Goal: Transaction & Acquisition: Purchase product/service

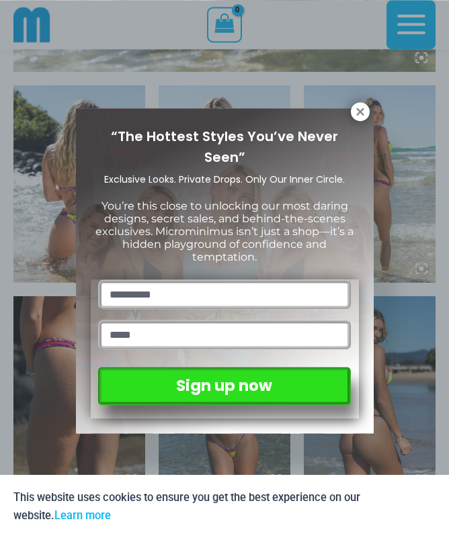
click at [355, 110] on icon at bounding box center [360, 112] width 12 height 12
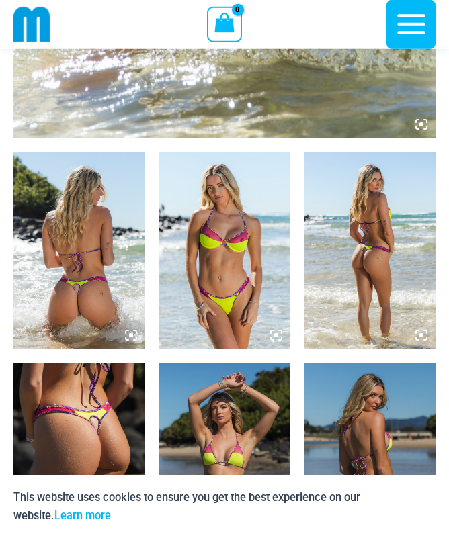
click at [409, 21] on icon "button" at bounding box center [412, 24] width 34 height 34
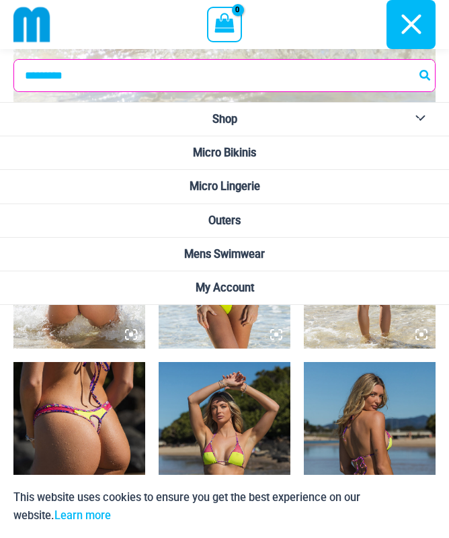
click at [426, 117] on button "Menu Toggle" at bounding box center [417, 119] width 37 height 33
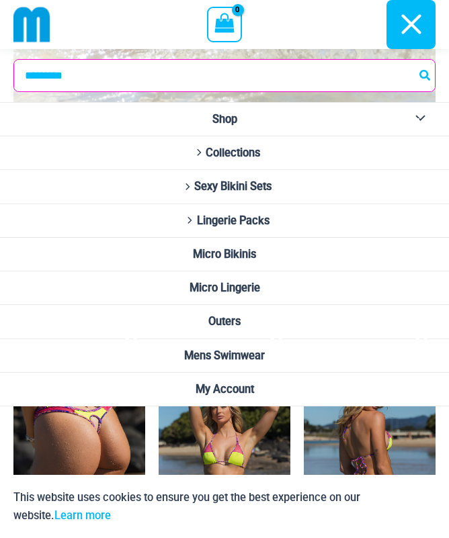
click at [194, 153] on icon "Site Navigation" at bounding box center [198, 152] width 9 height 7
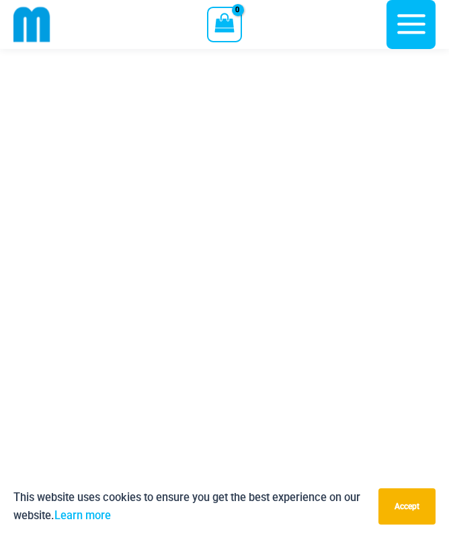
scroll to position [1361, 0]
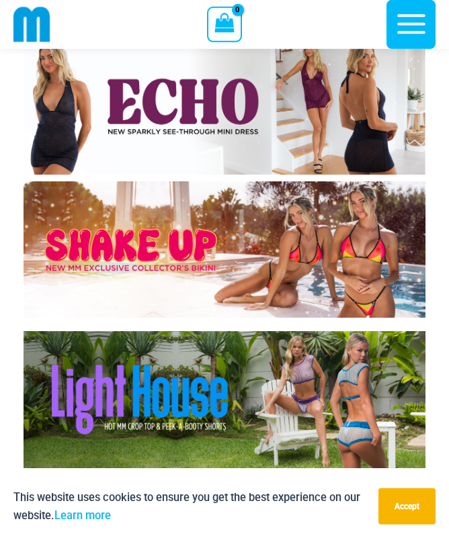
click at [62, 268] on img at bounding box center [225, 250] width 402 height 136
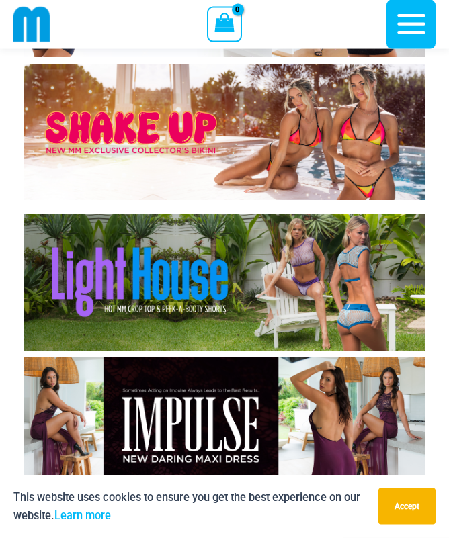
scroll to position [1480, 0]
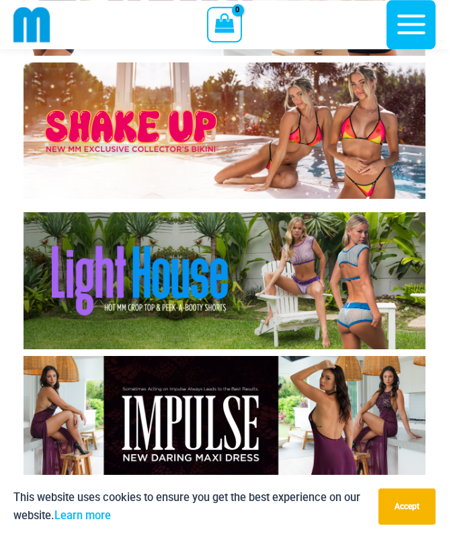
click at [67, 294] on img at bounding box center [225, 280] width 402 height 136
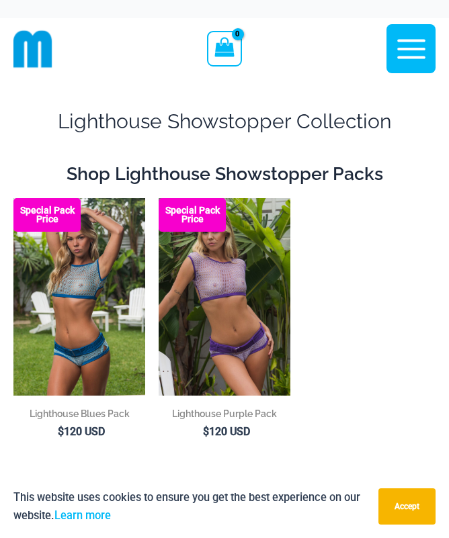
click at [413, 61] on icon "button" at bounding box center [412, 49] width 34 height 34
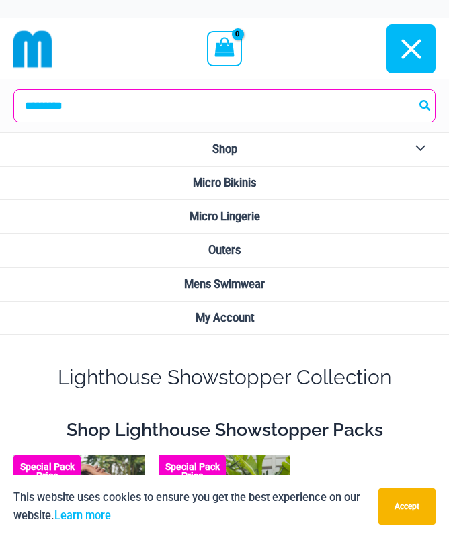
click at [417, 147] on button "Menu Toggle" at bounding box center [417, 149] width 37 height 33
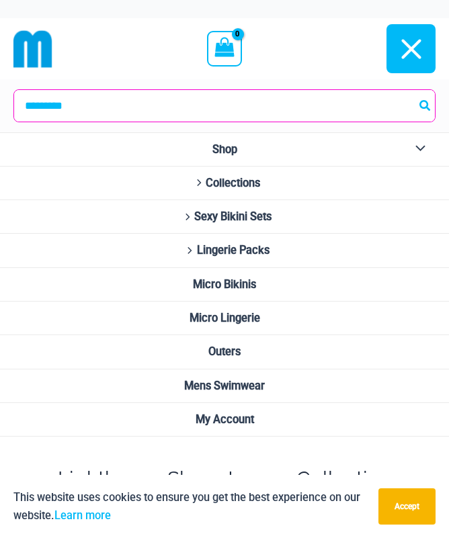
click at [214, 215] on span "Sexy Bikini Sets" at bounding box center [232, 216] width 77 height 13
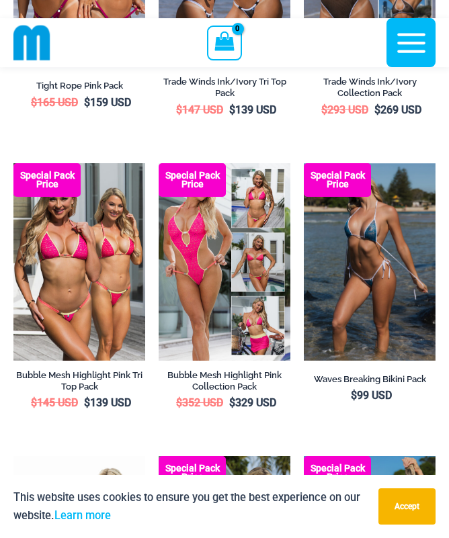
scroll to position [313, 0]
click at [13, 163] on img at bounding box center [13, 163] width 0 height 0
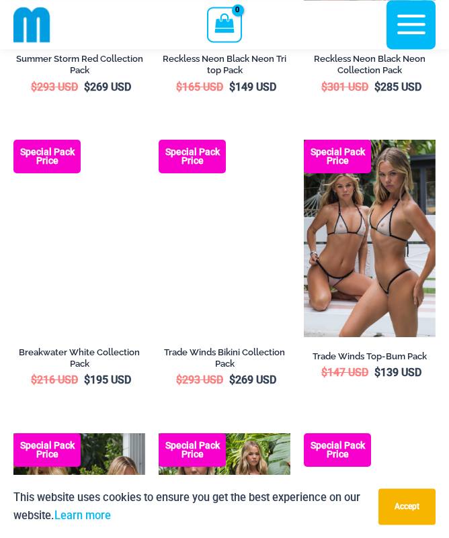
scroll to position [1510, 0]
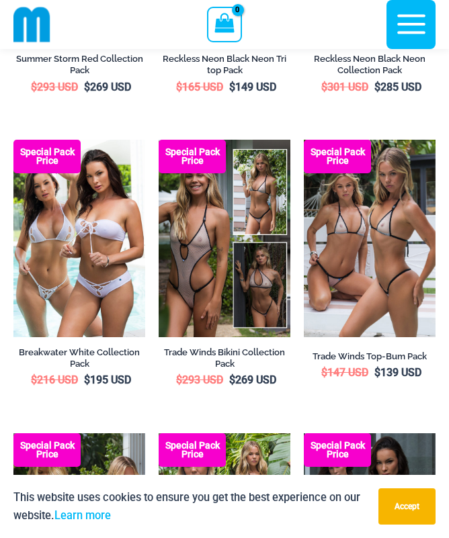
click at [13, 140] on img at bounding box center [13, 140] width 0 height 0
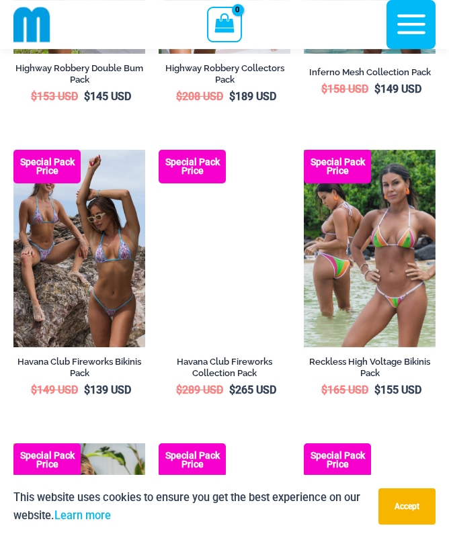
scroll to position [2088, 0]
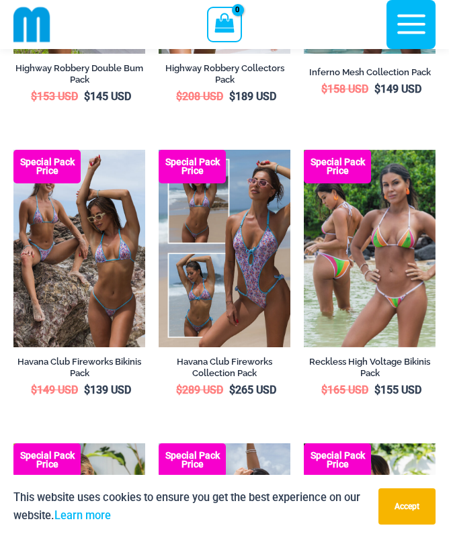
click at [13, 150] on img at bounding box center [13, 150] width 0 height 0
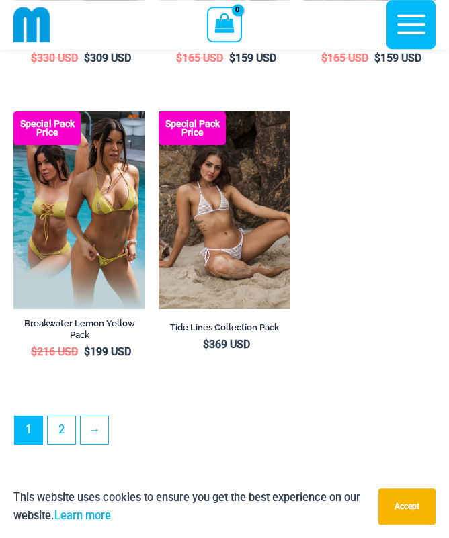
scroll to position [2992, 0]
click at [62, 421] on link "2" at bounding box center [62, 431] width 28 height 28
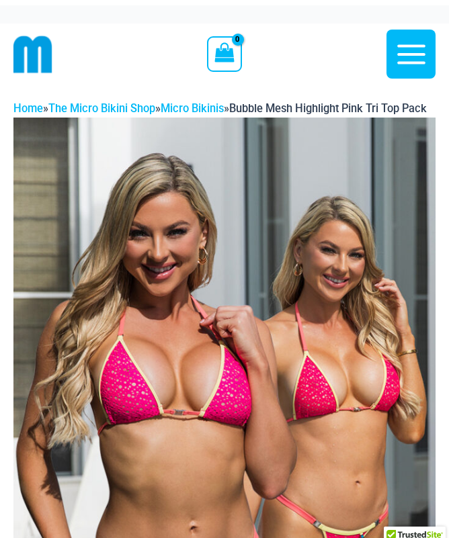
scroll to position [-1, 0]
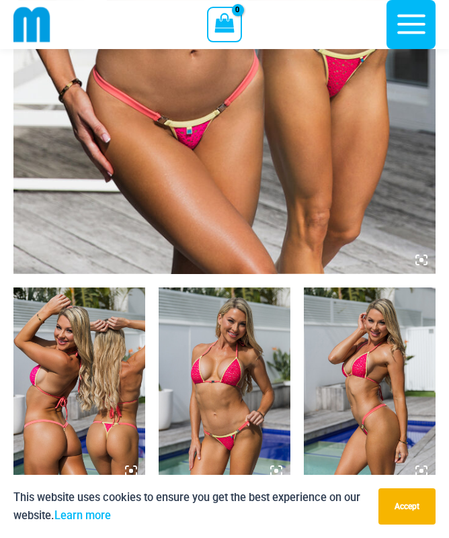
click at [411, 525] on button "Accept" at bounding box center [406, 507] width 57 height 36
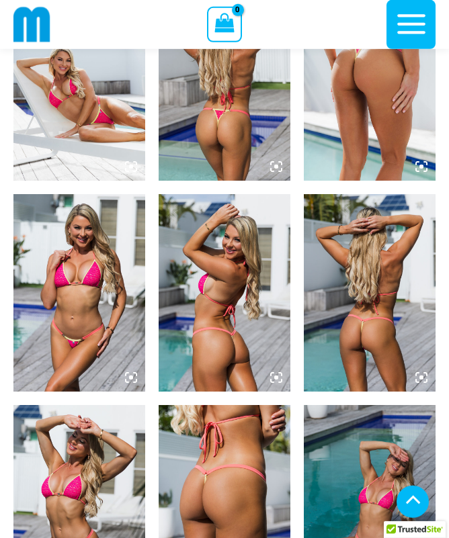
scroll to position [945, 0]
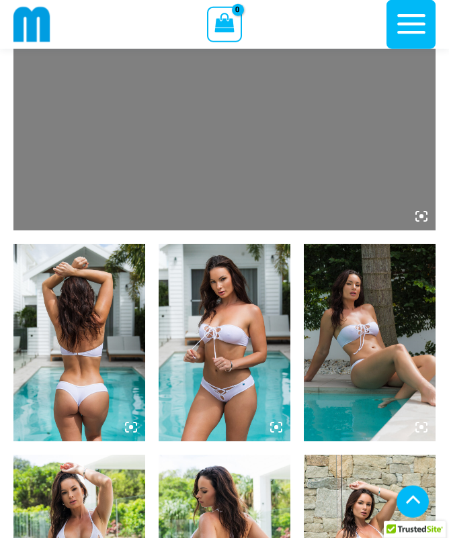
click at [71, 352] on img at bounding box center [79, 343] width 132 height 198
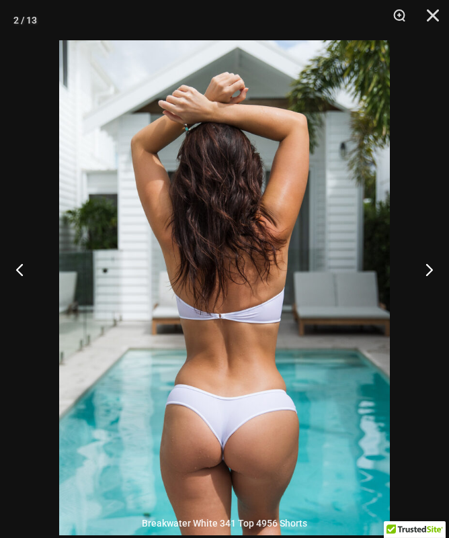
click at [434, 292] on button "Next" at bounding box center [424, 269] width 50 height 67
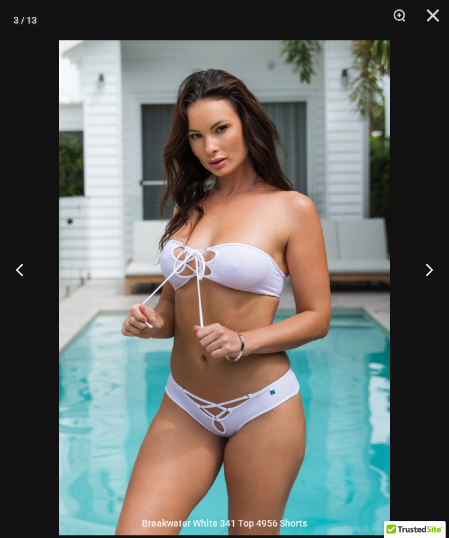
click at [435, 288] on button "Next" at bounding box center [424, 269] width 50 height 67
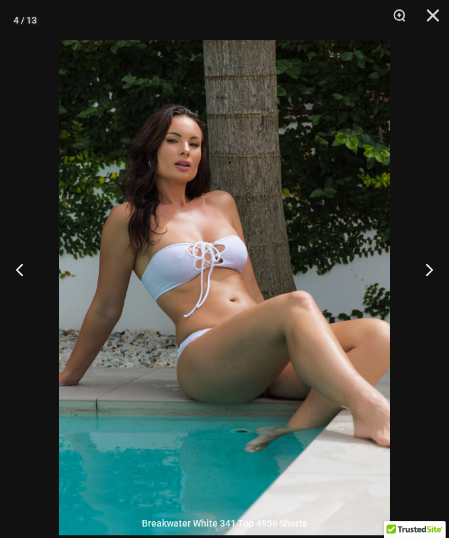
click at [438, 289] on button "Next" at bounding box center [424, 269] width 50 height 67
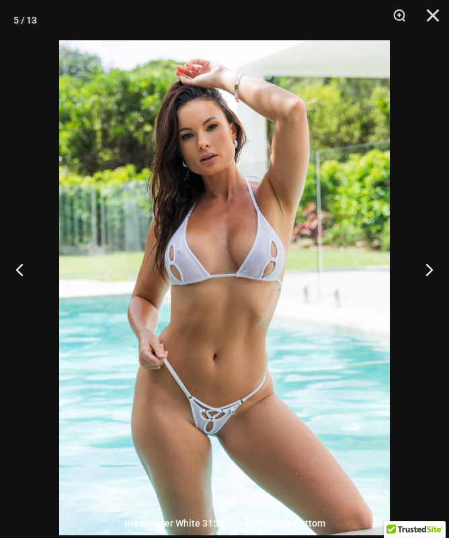
click at [436, 289] on button "Next" at bounding box center [424, 269] width 50 height 67
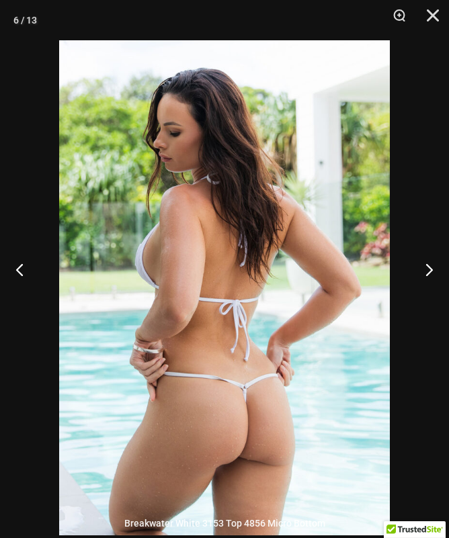
click at [439, 290] on button "Next" at bounding box center [424, 269] width 50 height 67
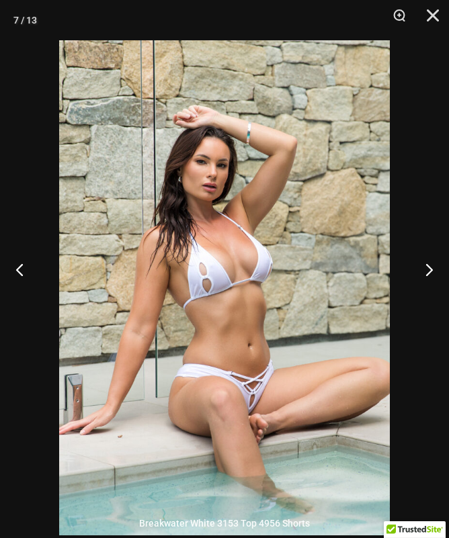
click at [436, 288] on button "Next" at bounding box center [424, 269] width 50 height 67
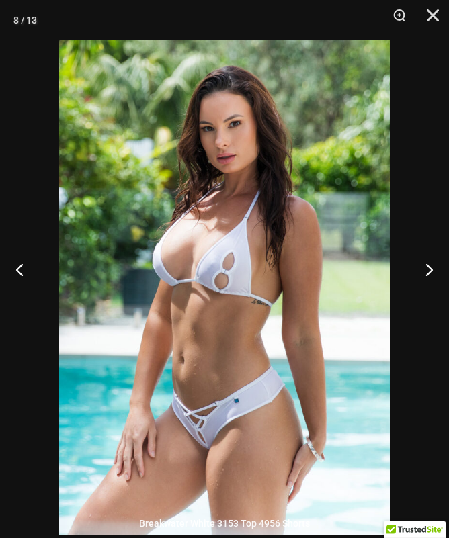
click at [428, 284] on button "Next" at bounding box center [424, 269] width 50 height 67
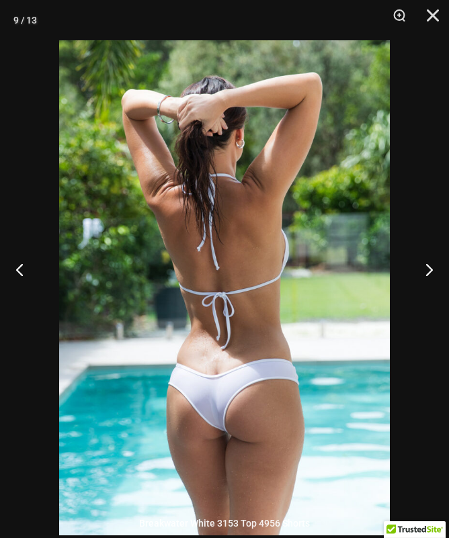
click at [424, 290] on button "Next" at bounding box center [424, 269] width 50 height 67
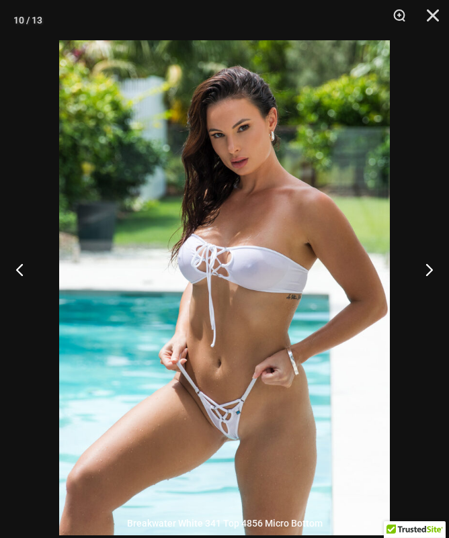
click at [434, 293] on button "Next" at bounding box center [424, 269] width 50 height 67
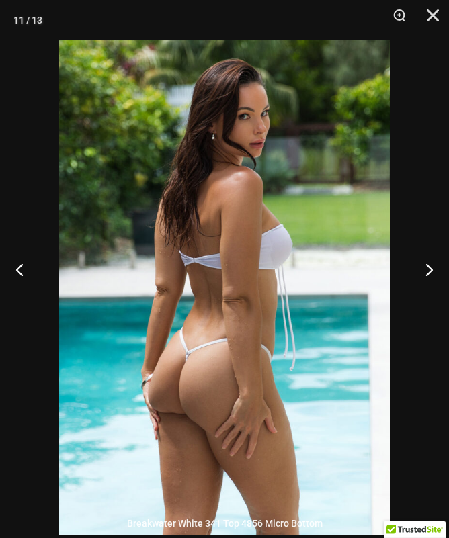
click at [432, 290] on button "Next" at bounding box center [424, 269] width 50 height 67
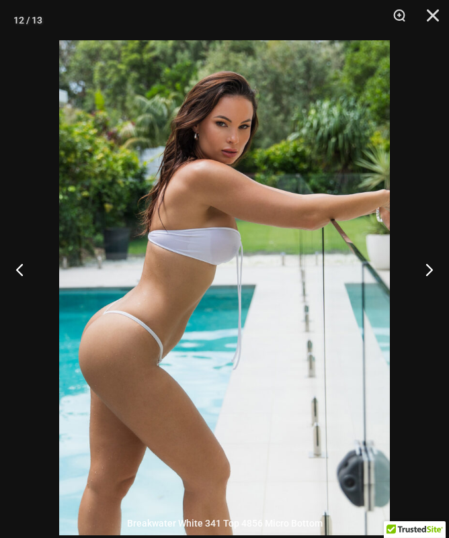
click at [432, 285] on button "Next" at bounding box center [424, 269] width 50 height 67
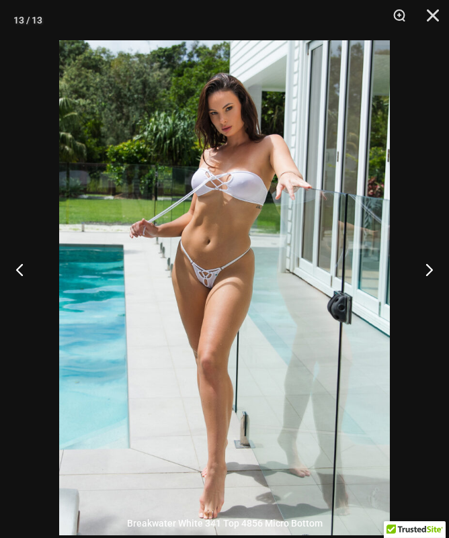
click at [434, 286] on button "Next" at bounding box center [424, 269] width 50 height 67
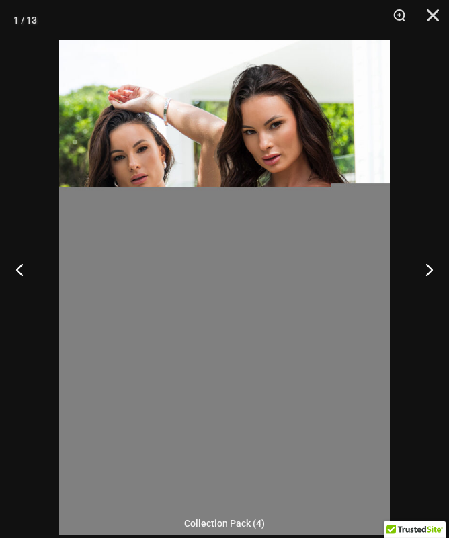
click at [436, 16] on button "Close" at bounding box center [428, 20] width 34 height 40
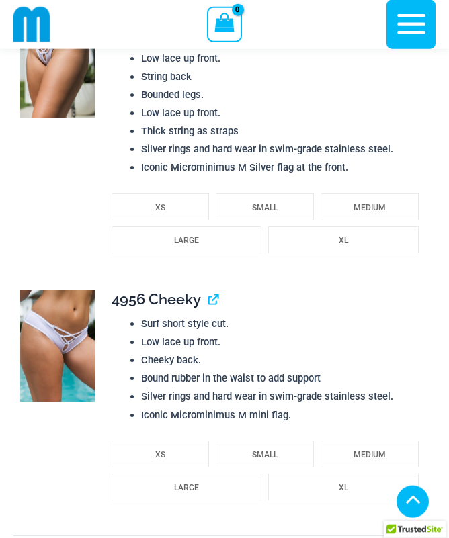
scroll to position [2561, 0]
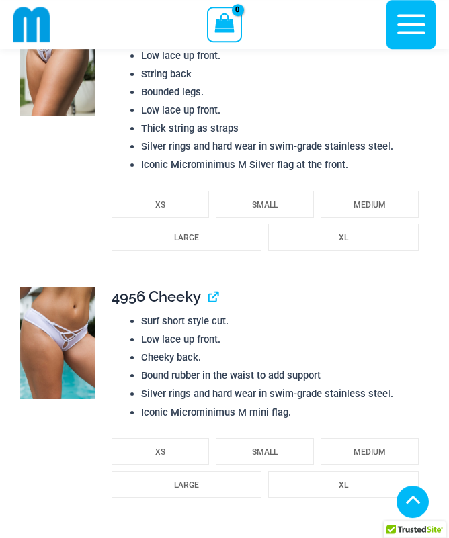
click at [44, 346] on img at bounding box center [57, 344] width 75 height 112
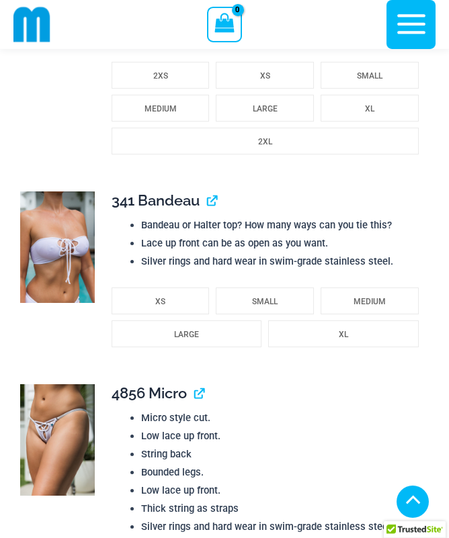
scroll to position [2167, 0]
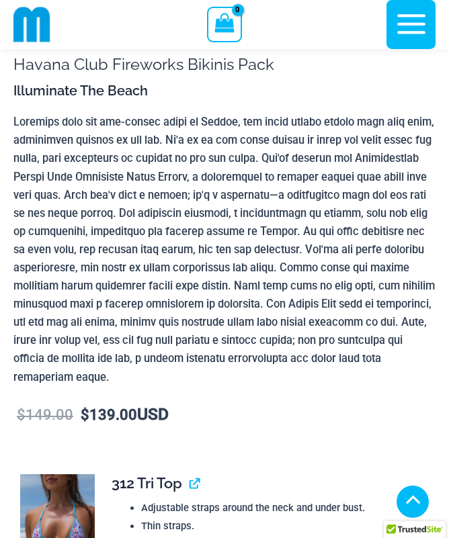
scroll to position [1075, 0]
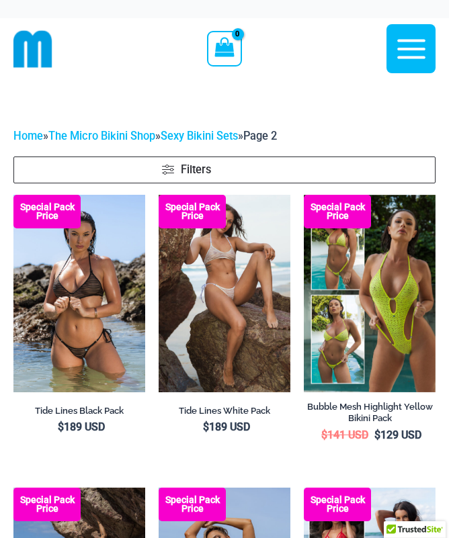
click at [413, 43] on icon "button" at bounding box center [412, 49] width 34 height 34
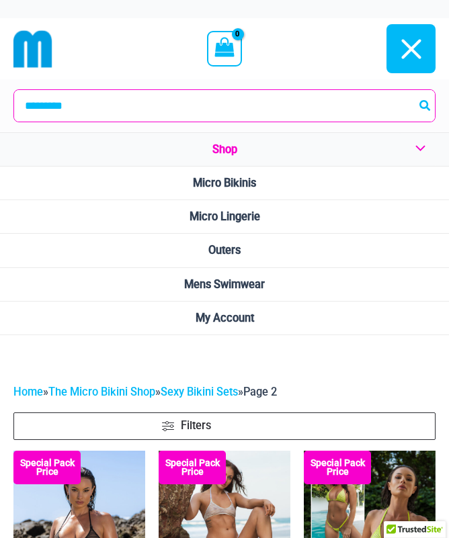
click at [254, 216] on span "Micro Lingerie" at bounding box center [225, 216] width 71 height 13
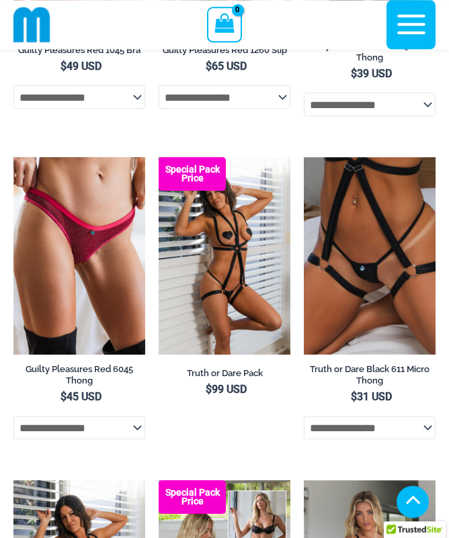
scroll to position [753, 0]
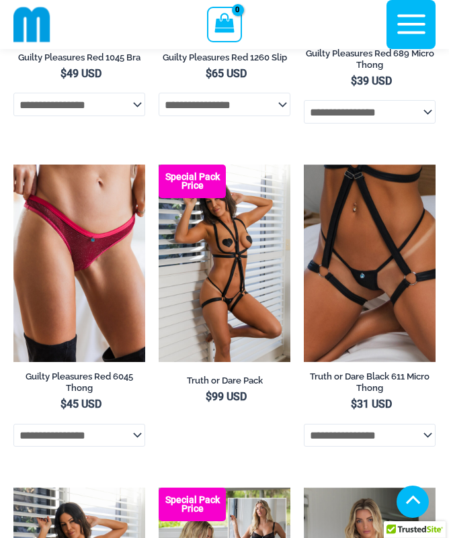
click at [13, 165] on img at bounding box center [13, 165] width 0 height 0
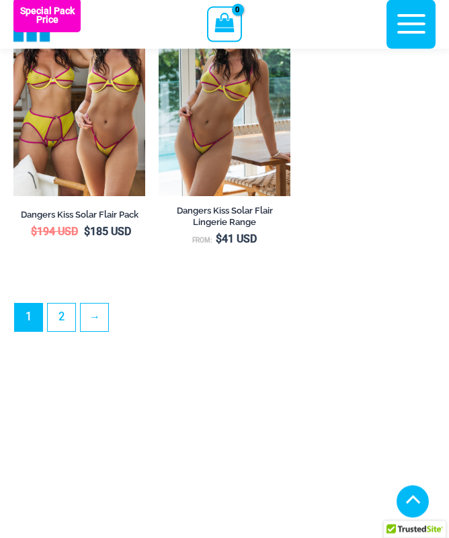
scroll to position [3440, 0]
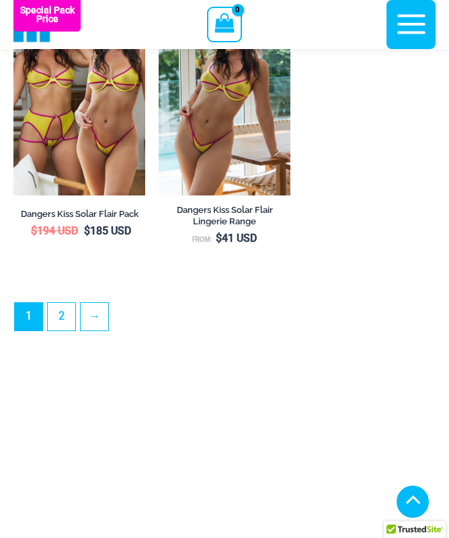
click at [65, 329] on link "2" at bounding box center [62, 317] width 28 height 28
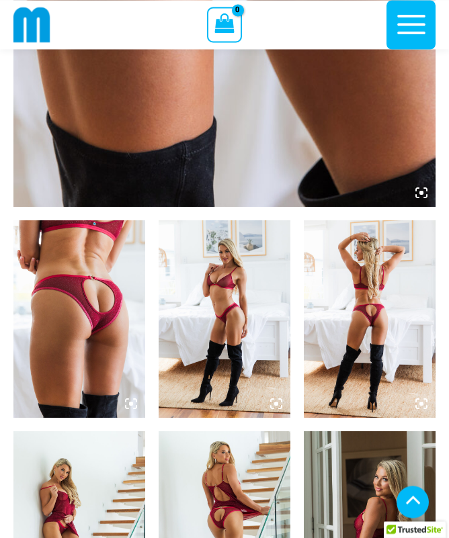
click at [66, 303] on img at bounding box center [79, 319] width 132 height 198
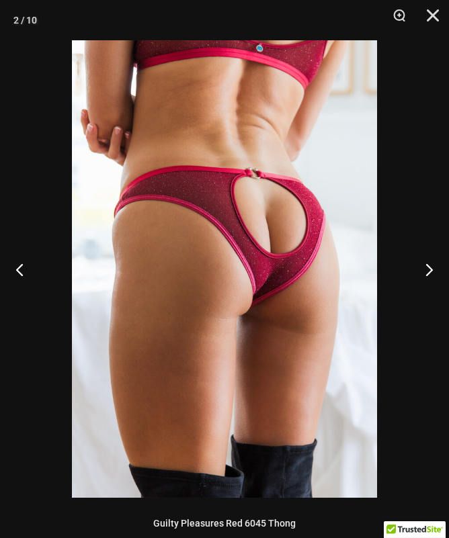
click at [426, 266] on button "Next" at bounding box center [424, 269] width 50 height 67
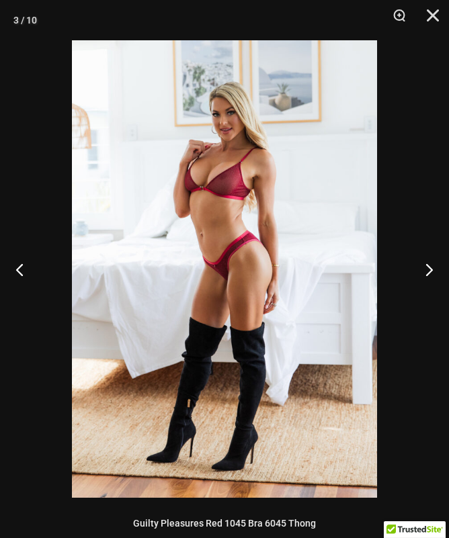
click at [419, 269] on button "Next" at bounding box center [424, 269] width 50 height 67
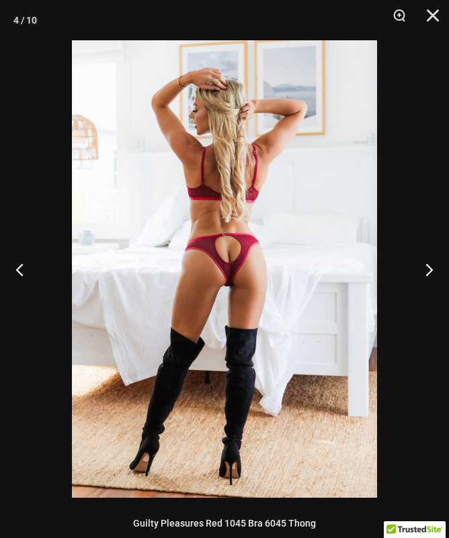
click at [420, 269] on button "Next" at bounding box center [424, 269] width 50 height 67
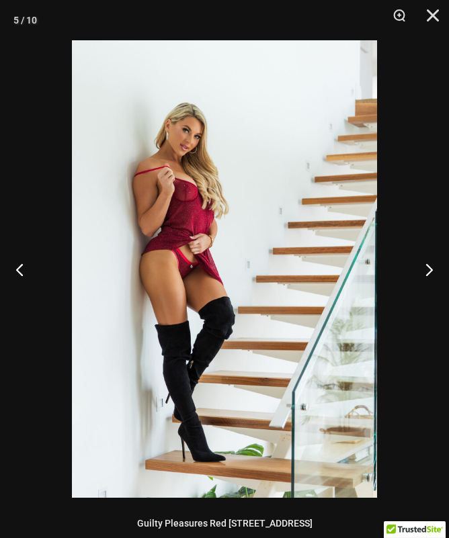
click at [424, 268] on button "Next" at bounding box center [424, 269] width 50 height 67
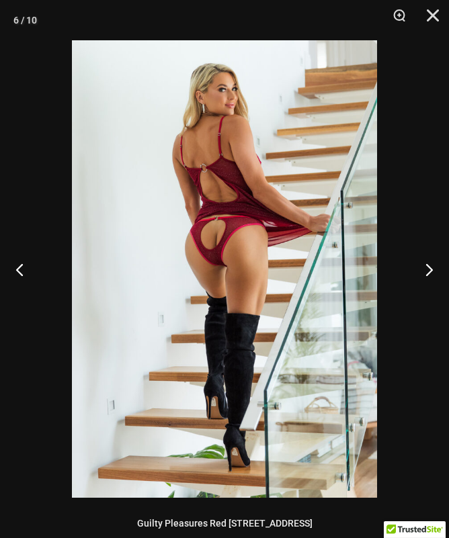
click at [426, 270] on button "Next" at bounding box center [424, 269] width 50 height 67
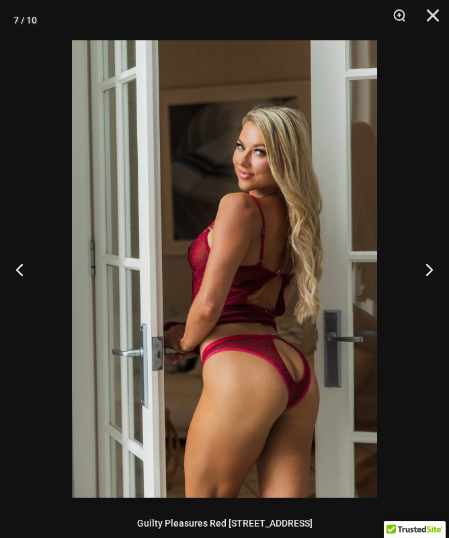
click at [429, 271] on button "Next" at bounding box center [424, 269] width 50 height 67
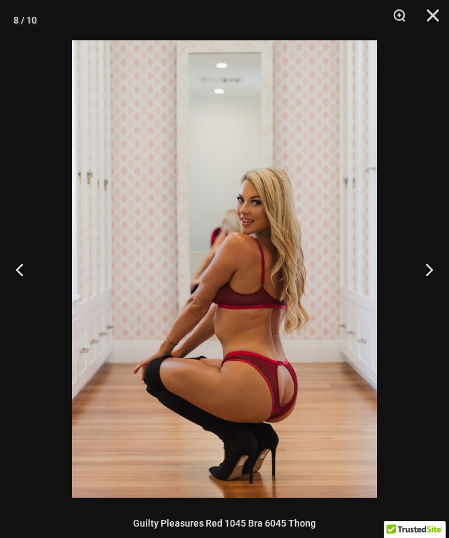
click at [426, 272] on button "Next" at bounding box center [424, 269] width 50 height 67
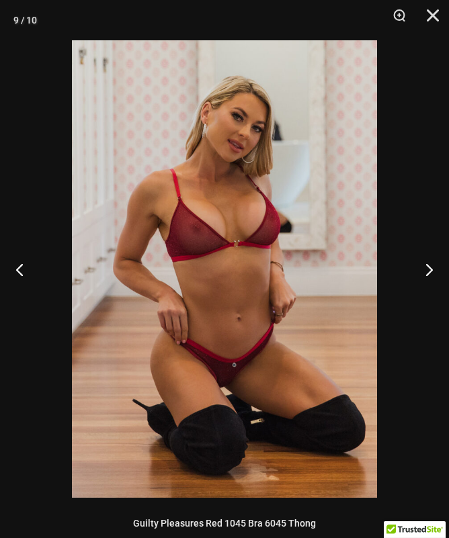
click at [428, 272] on button "Next" at bounding box center [424, 269] width 50 height 67
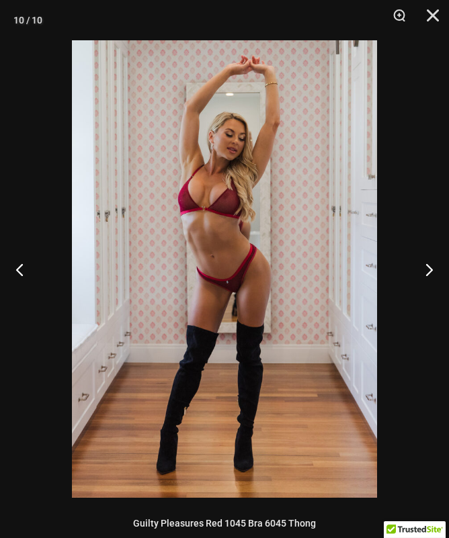
click at [432, 272] on button "Next" at bounding box center [424, 269] width 50 height 67
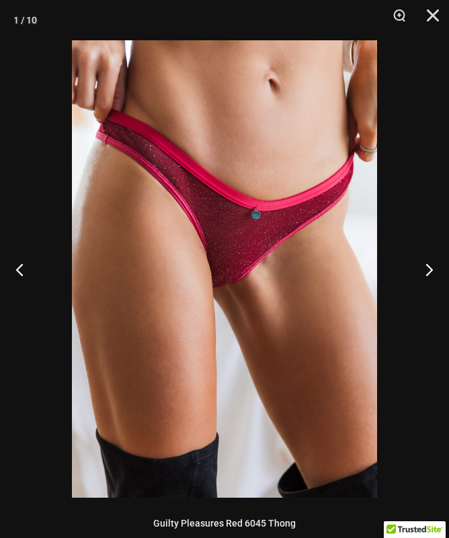
click at [434, 271] on button "Next" at bounding box center [424, 269] width 50 height 67
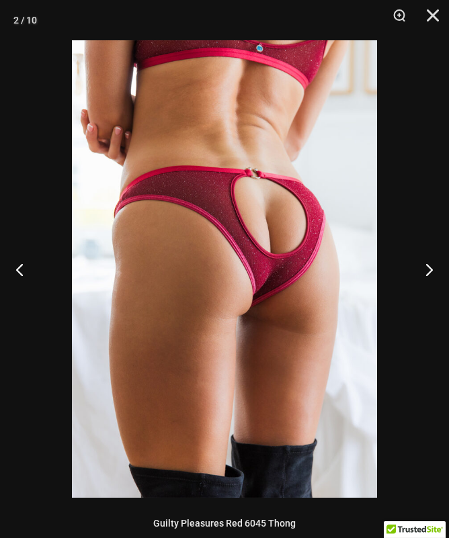
click at [430, 15] on button "Close" at bounding box center [428, 20] width 34 height 40
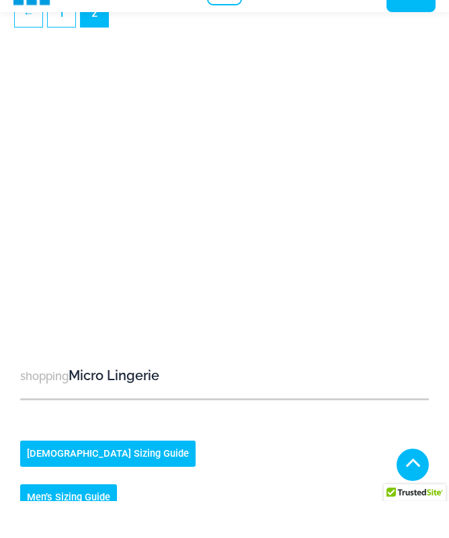
scroll to position [3666, 0]
